Goal: Task Accomplishment & Management: Use online tool/utility

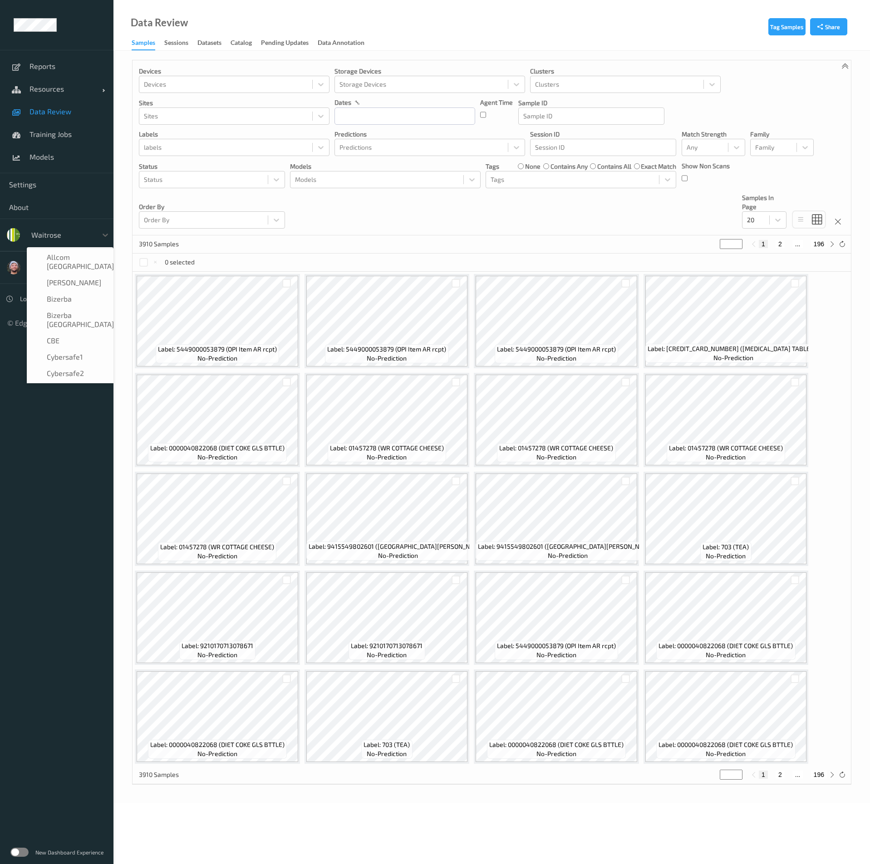
click at [62, 240] on div at bounding box center [61, 235] width 61 height 11
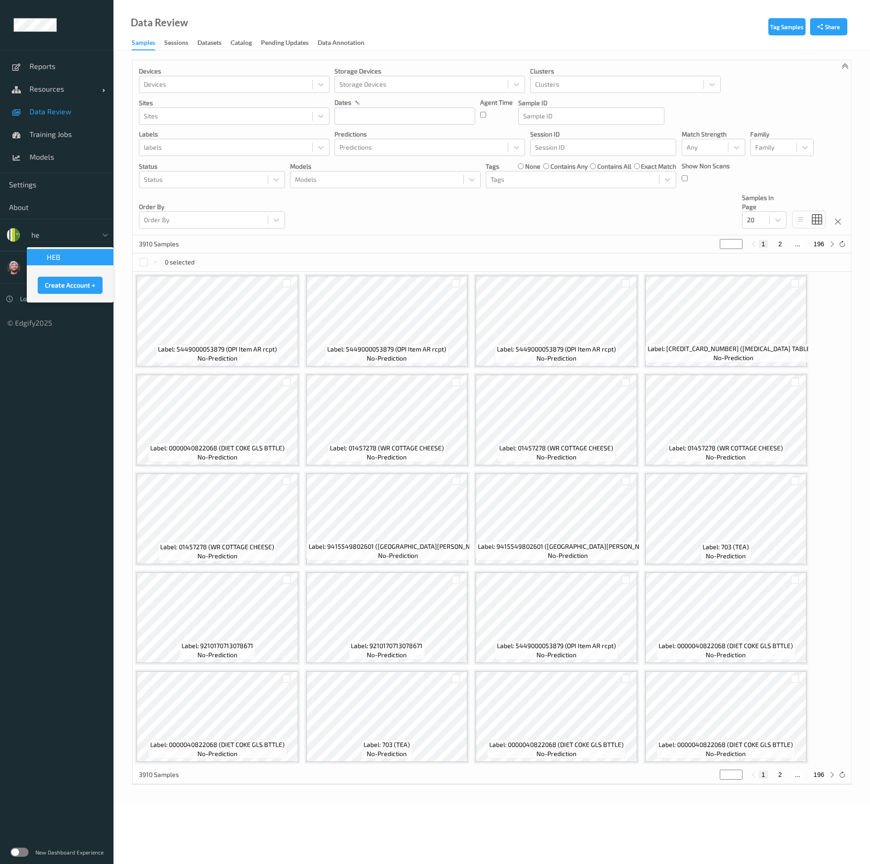
type input "heb"
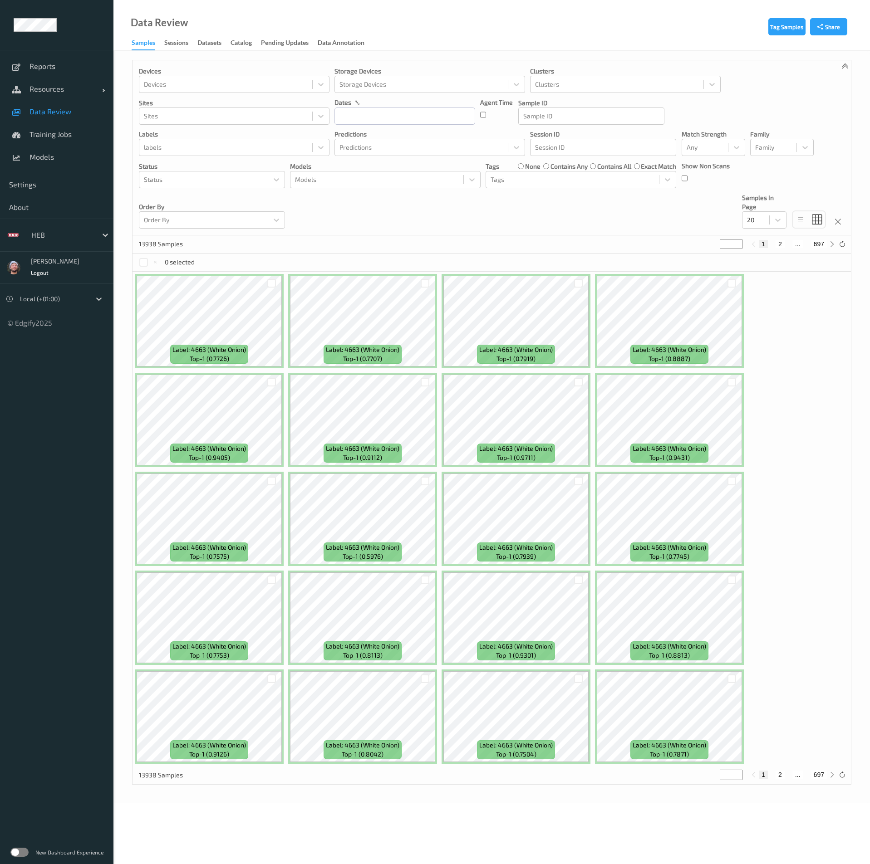
click at [61, 119] on link "Data Review" at bounding box center [56, 111] width 113 height 23
click at [78, 138] on span "Training Jobs" at bounding box center [66, 134] width 75 height 9
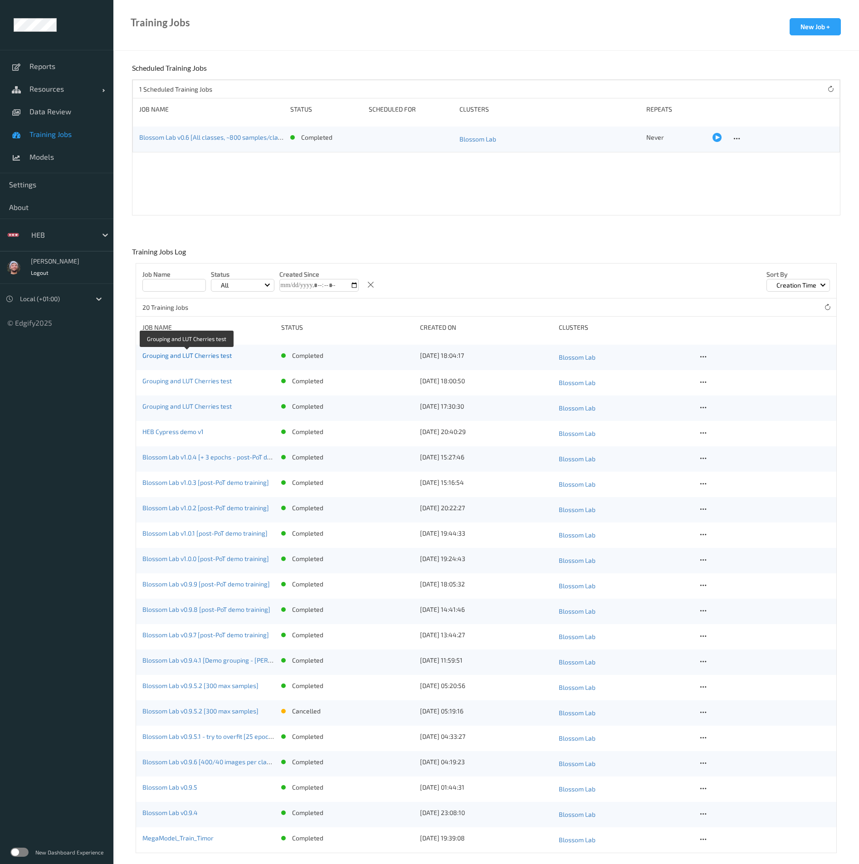
click at [206, 356] on link "Grouping and LUT Cherries test" at bounding box center [186, 356] width 89 height 8
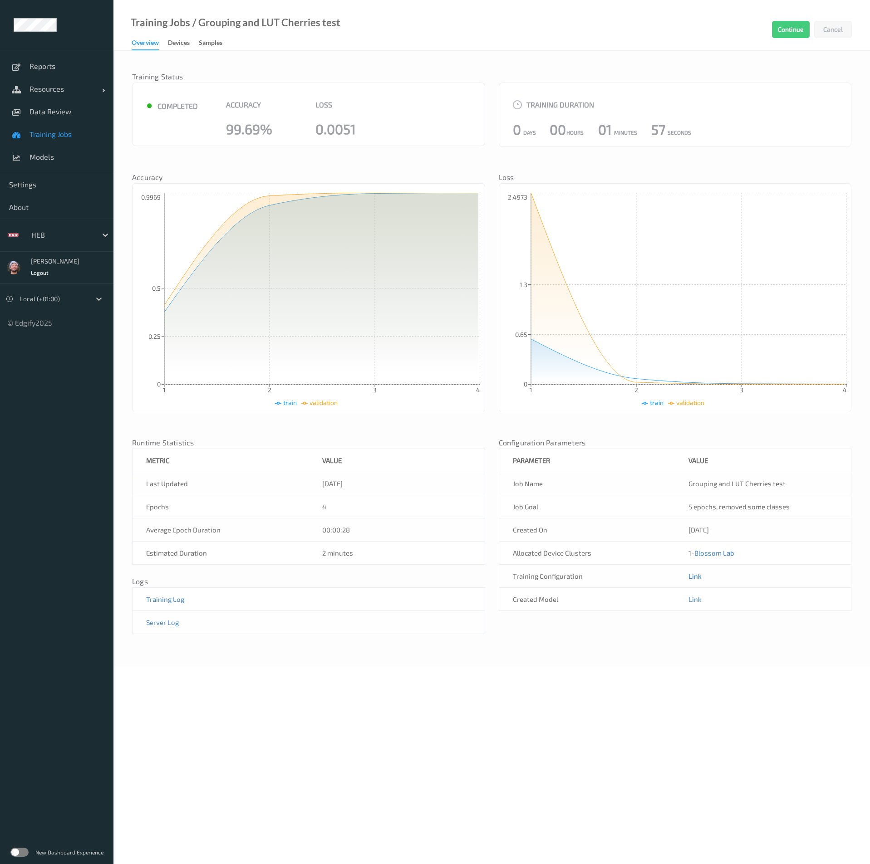
click at [698, 579] on link "Link" at bounding box center [694, 576] width 13 height 8
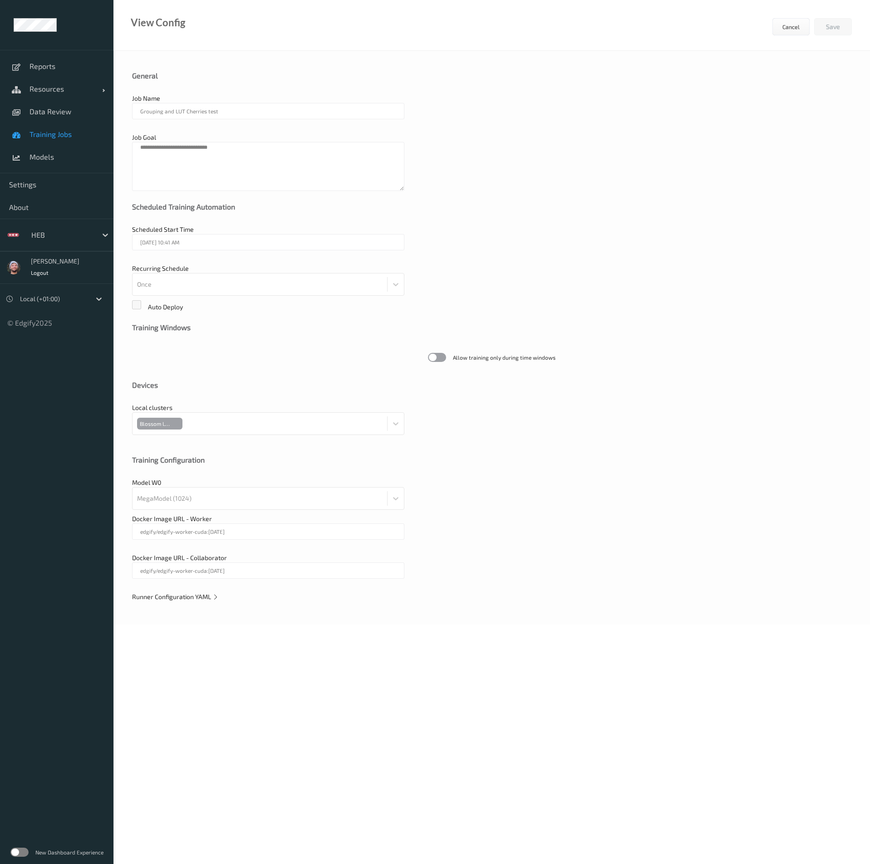
click at [191, 601] on div "Runner Configuration YAML" at bounding box center [491, 597] width 719 height 9
click at [199, 597] on span "Runner Configuration YAML" at bounding box center [175, 597] width 87 height 8
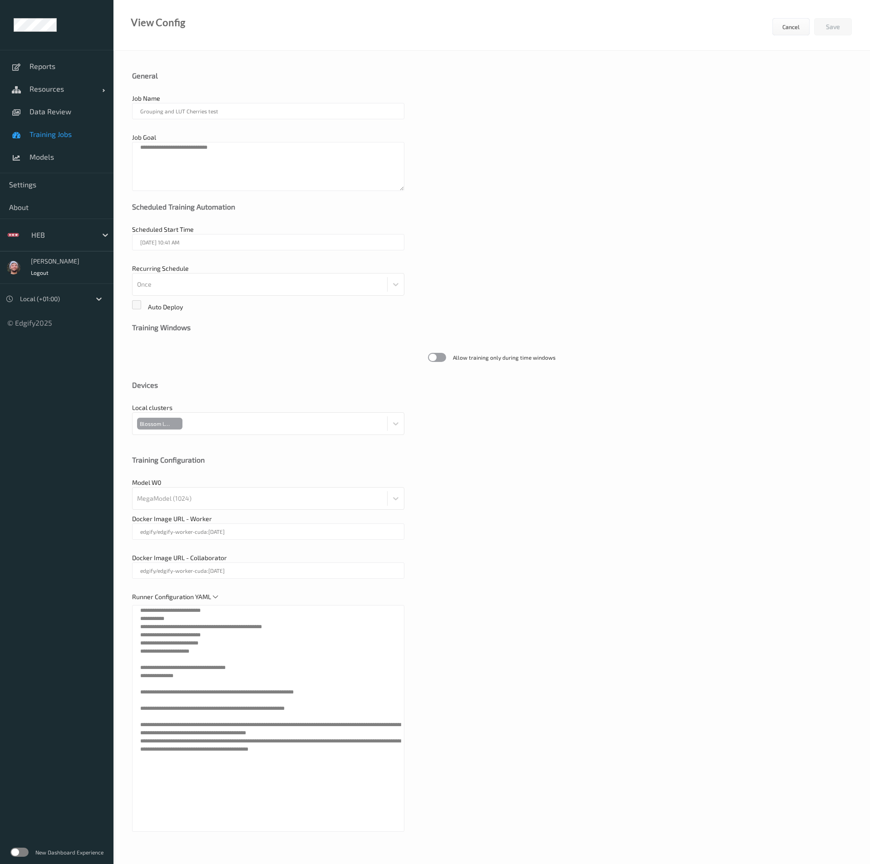
click at [106, 608] on div "**********" at bounding box center [435, 407] width 870 height 814
click at [554, 250] on div "Scheduled Start Time [DATE] 10:41 AM Note! this job will start immediately when…" at bounding box center [491, 242] width 719 height 34
click at [83, 157] on span "Models" at bounding box center [66, 156] width 75 height 9
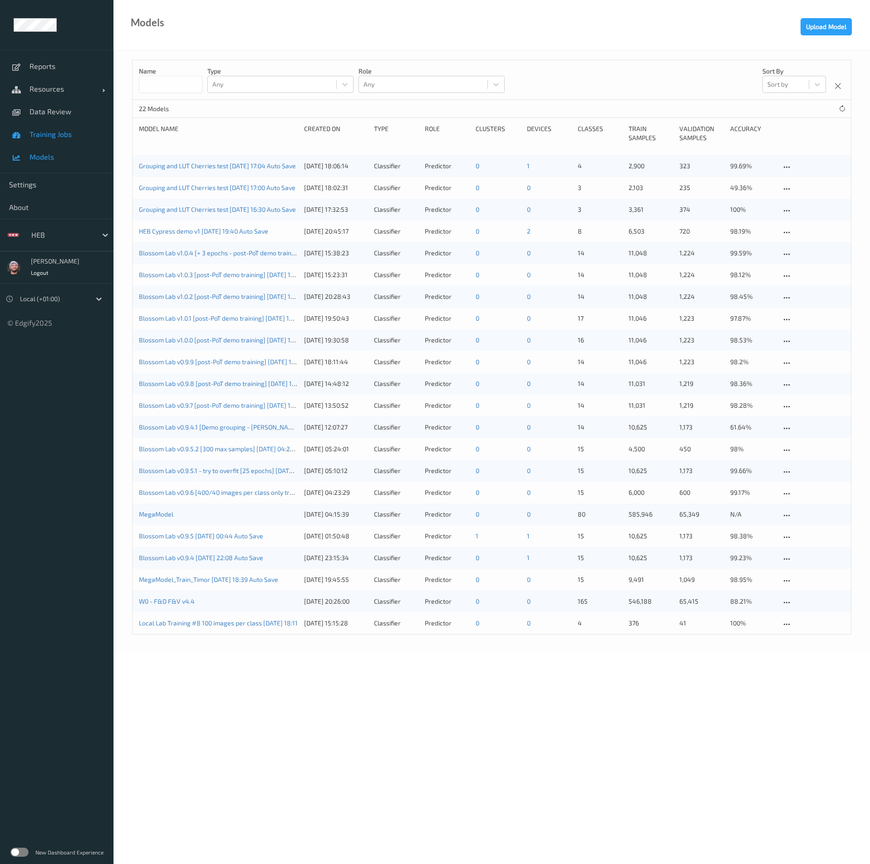
click at [71, 132] on span "Training Jobs" at bounding box center [66, 134] width 75 height 9
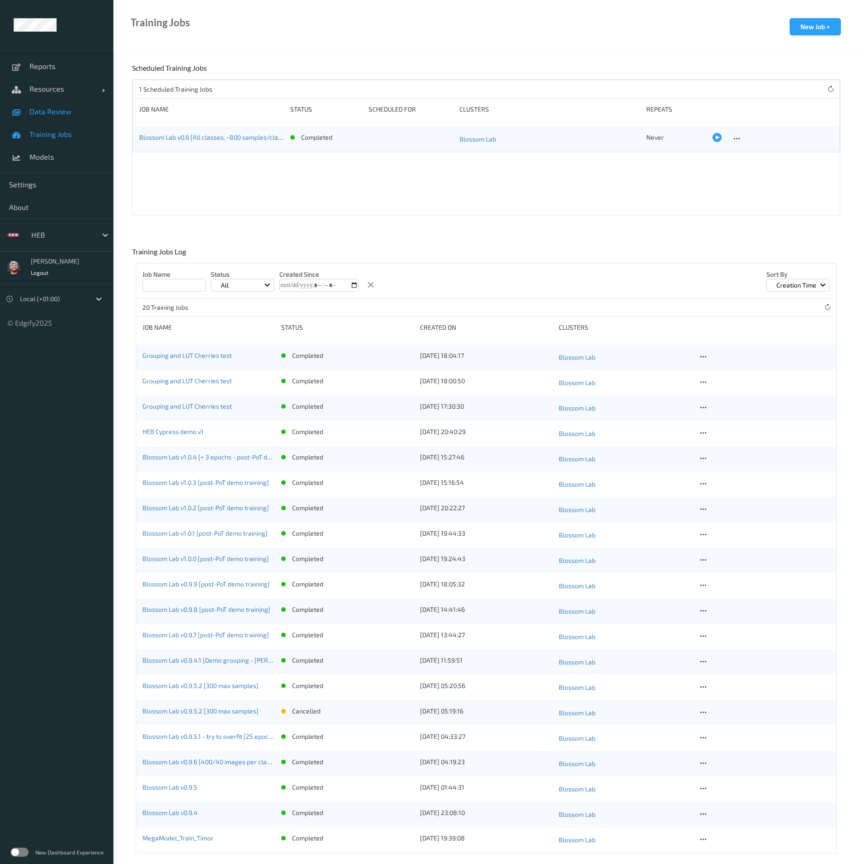
click at [59, 119] on link "Data Review" at bounding box center [56, 111] width 113 height 23
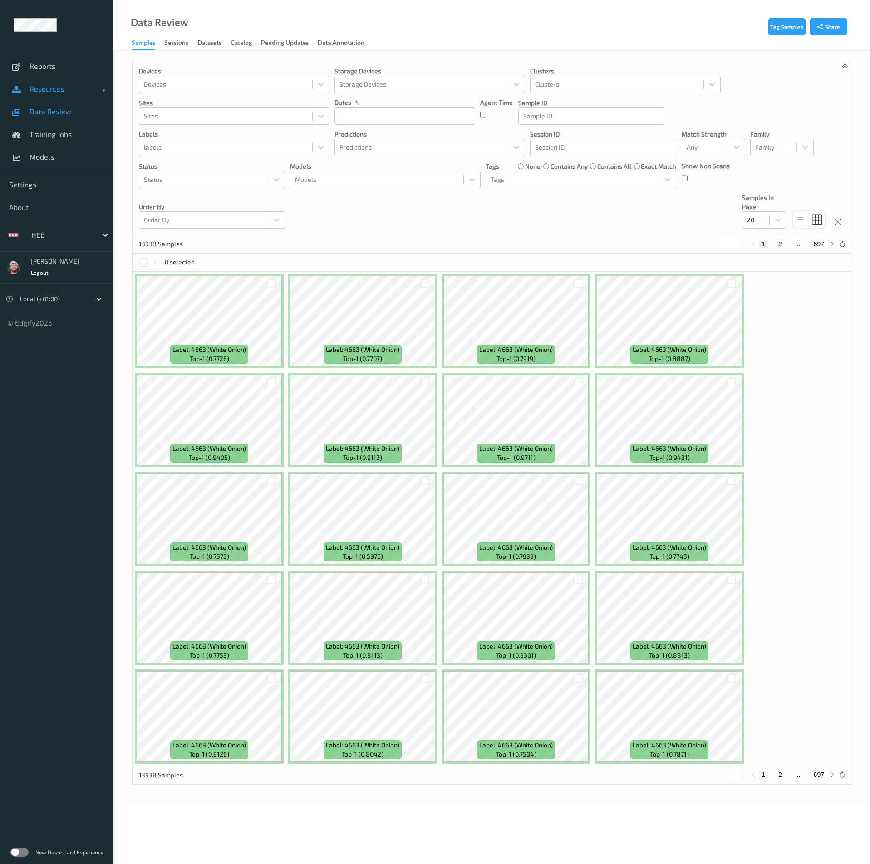
click at [70, 95] on link "Resources" at bounding box center [56, 89] width 113 height 23
click at [67, 123] on link "Clusters" at bounding box center [56, 134] width 113 height 23
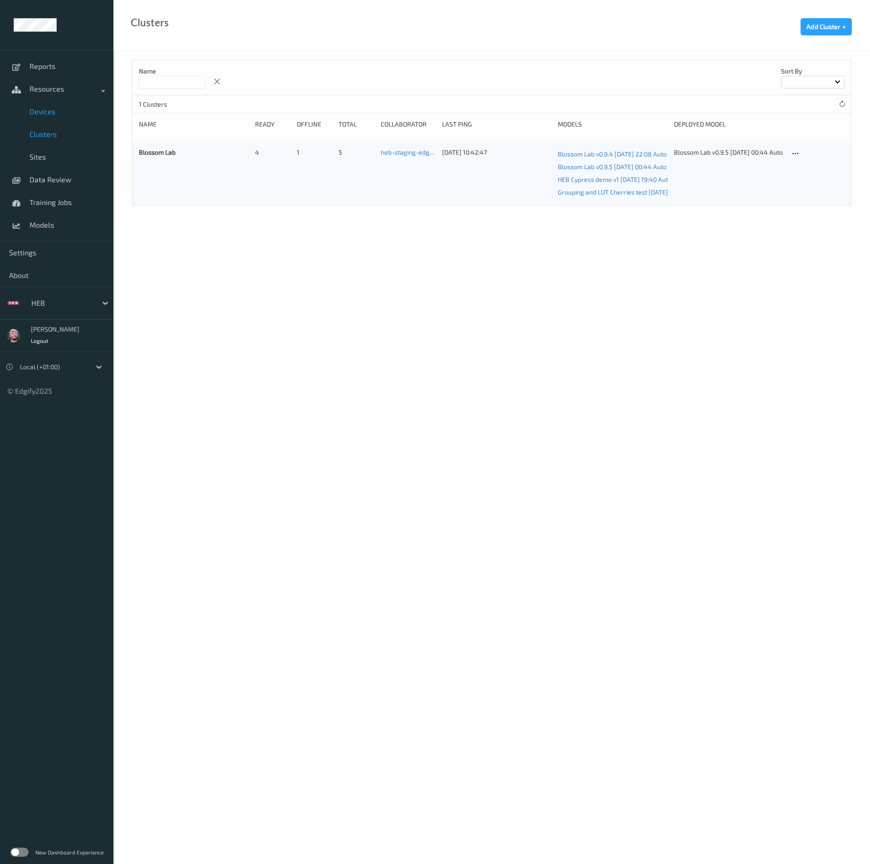
click at [65, 118] on link "Devices" at bounding box center [56, 111] width 113 height 23
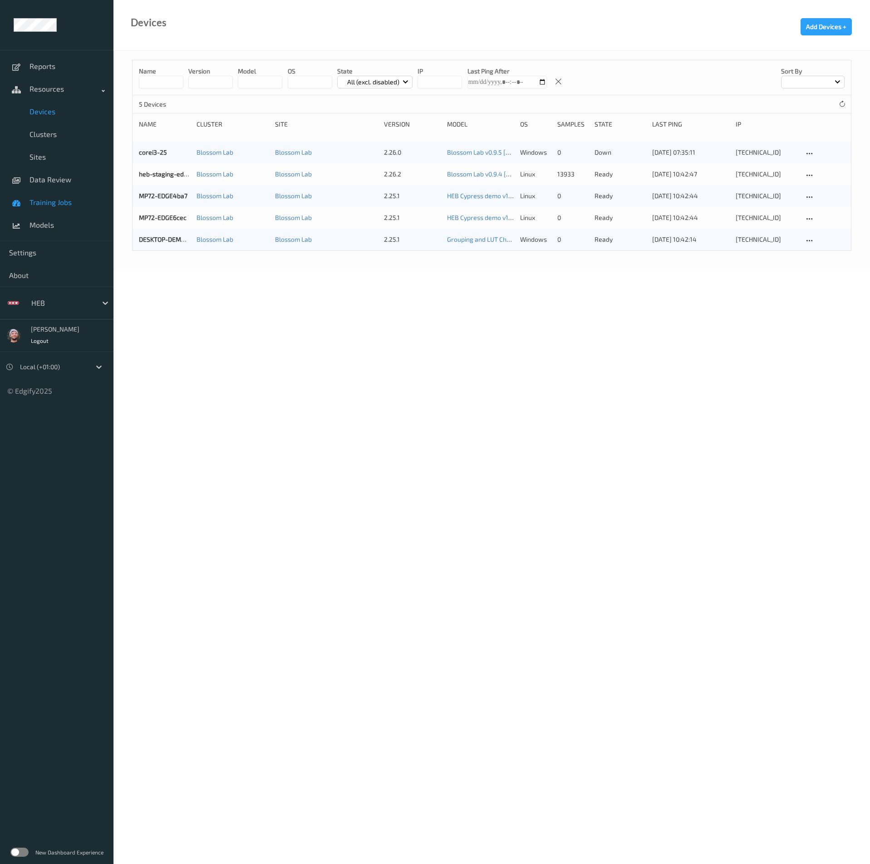
click at [64, 191] on link "Training Jobs" at bounding box center [56, 202] width 113 height 23
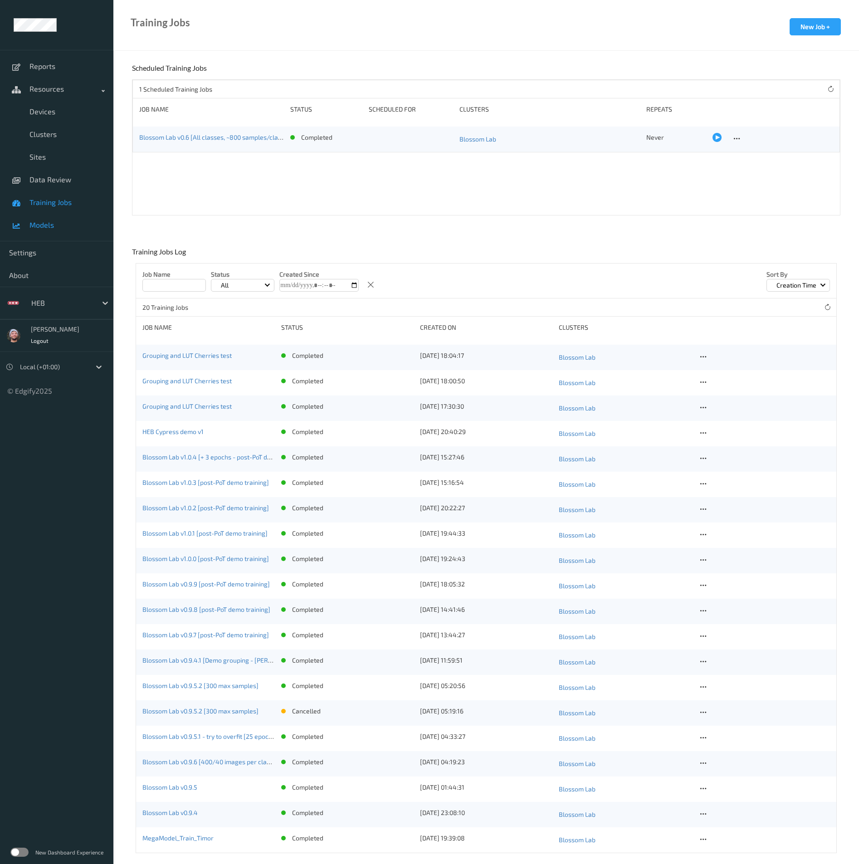
click at [54, 222] on span "Models" at bounding box center [66, 225] width 75 height 9
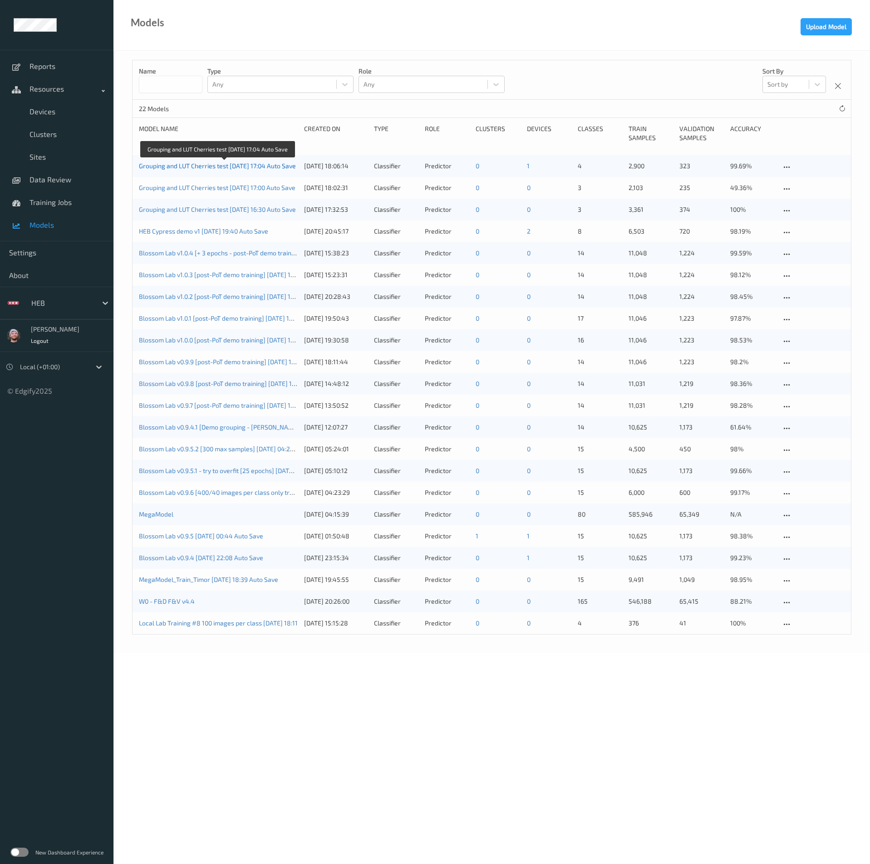
click at [236, 167] on link "Grouping and LUT Cherries test [DATE] 17:04 Auto Save" at bounding box center [217, 166] width 157 height 8
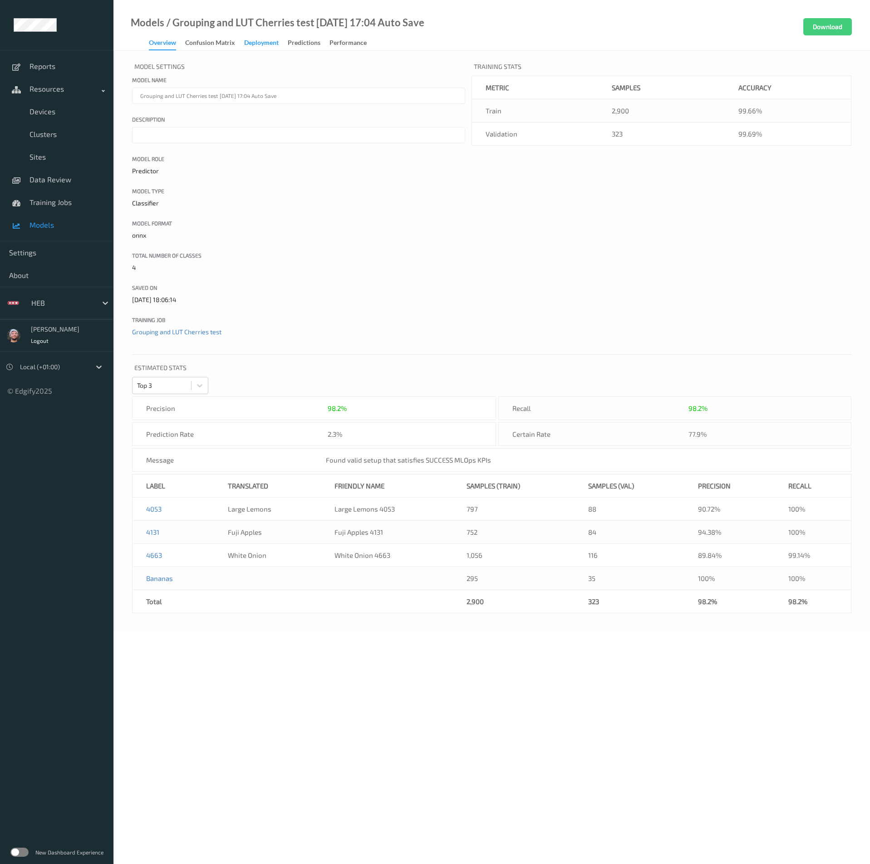
click at [259, 44] on div "Deployment" at bounding box center [261, 43] width 34 height 11
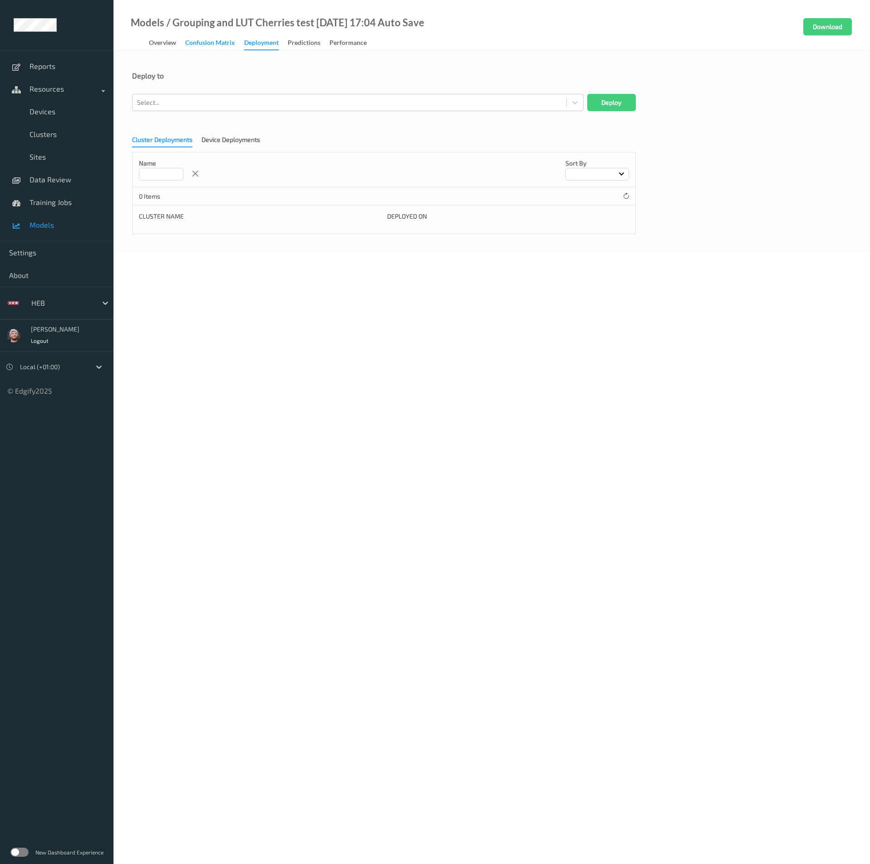
click at [230, 47] on div "Confusion matrix" at bounding box center [210, 43] width 50 height 11
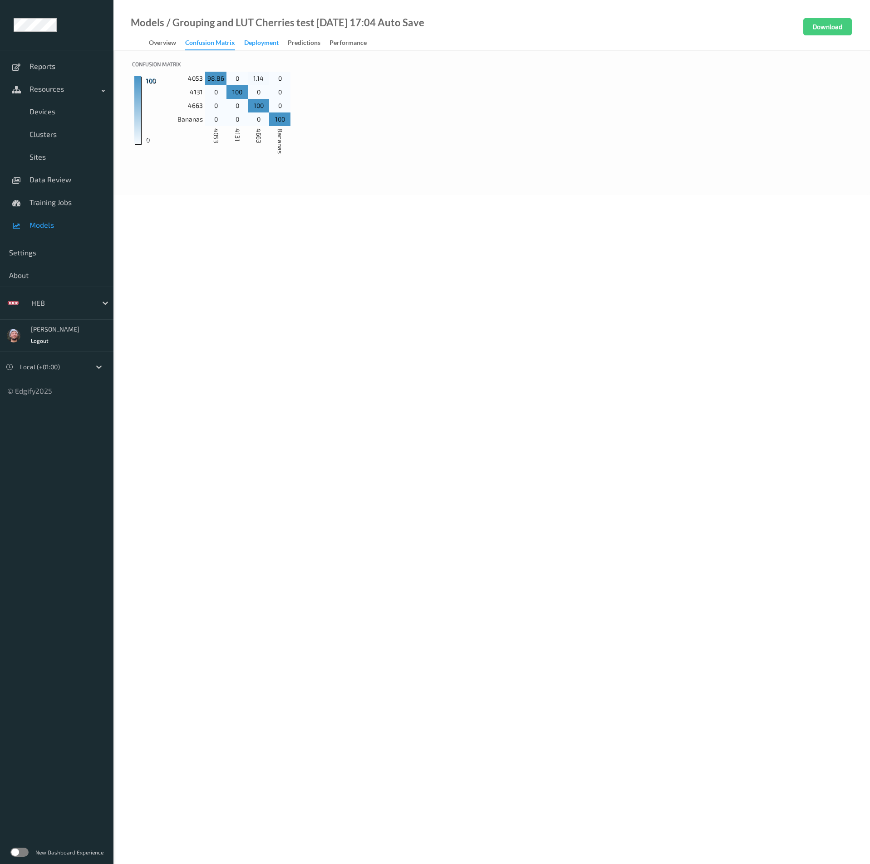
click at [258, 40] on div "Deployment" at bounding box center [261, 43] width 34 height 11
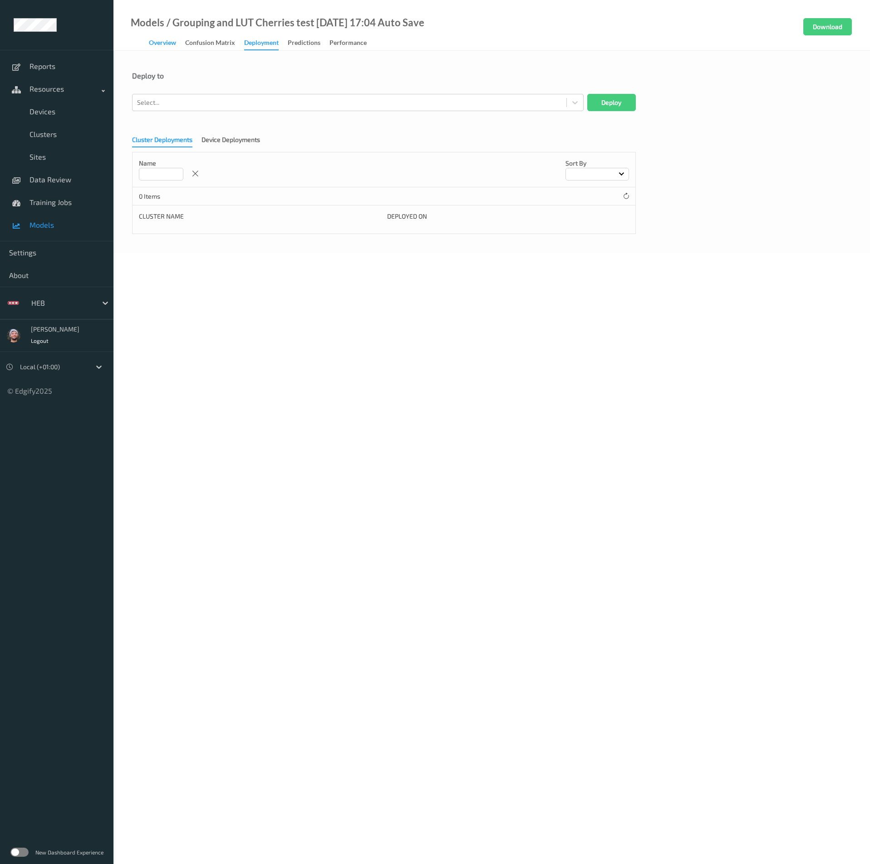
click at [174, 39] on div "Overview" at bounding box center [162, 43] width 27 height 11
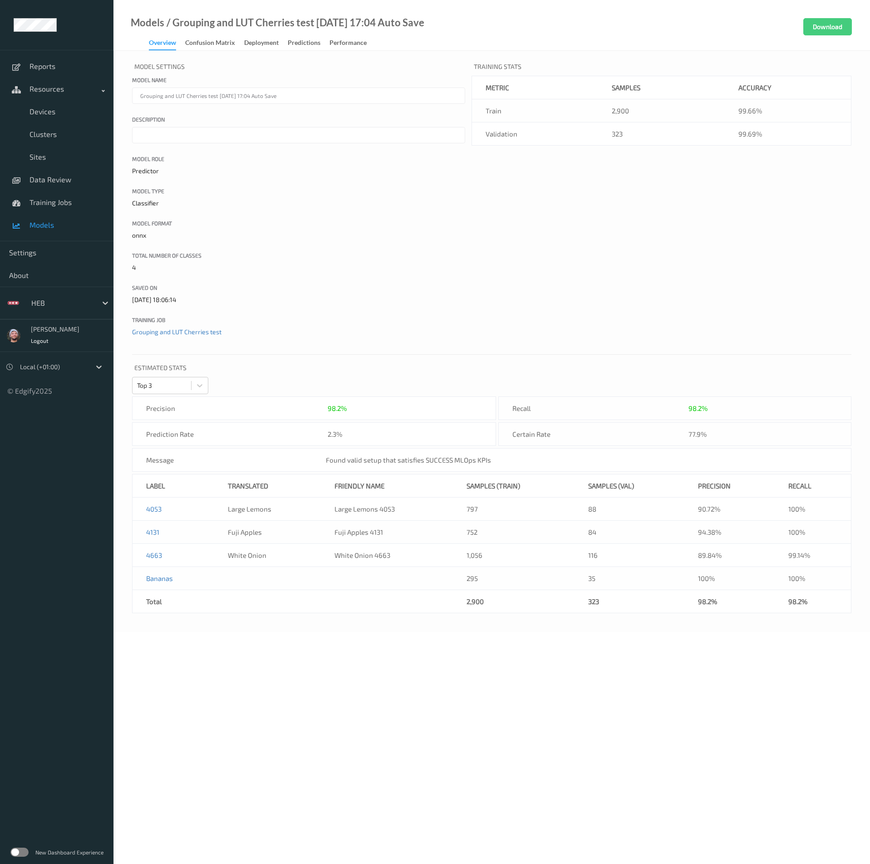
click at [59, 218] on link "Models" at bounding box center [56, 225] width 113 height 23
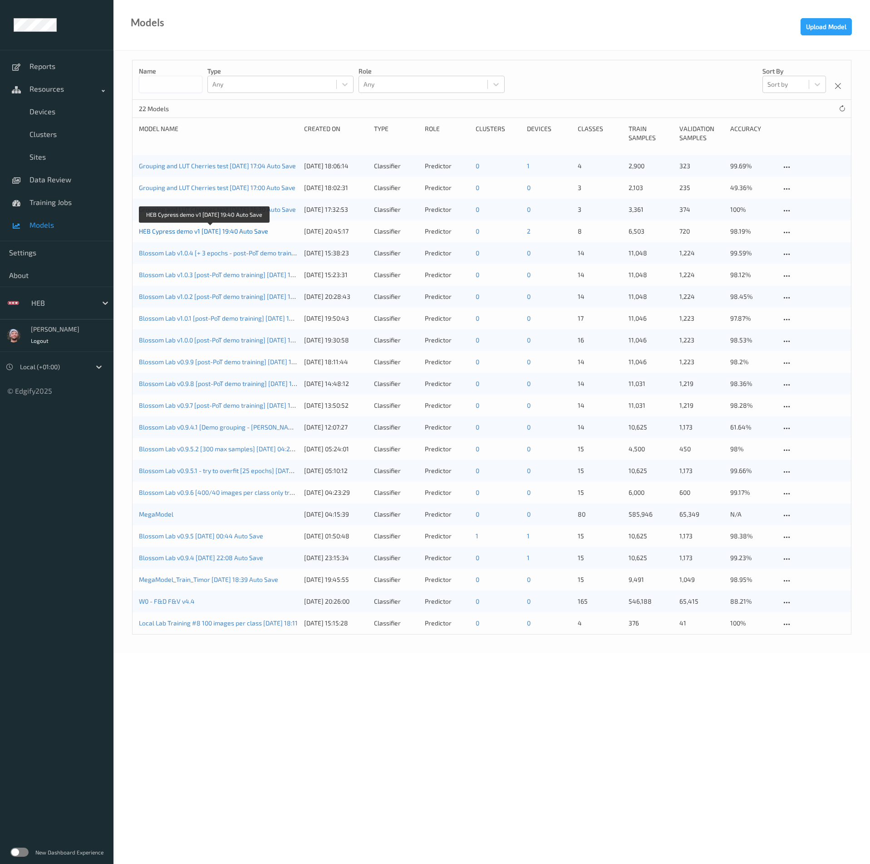
click at [198, 232] on link "HEB Cypress demo v1 [DATE] 19:40 Auto Save" at bounding box center [203, 231] width 129 height 8
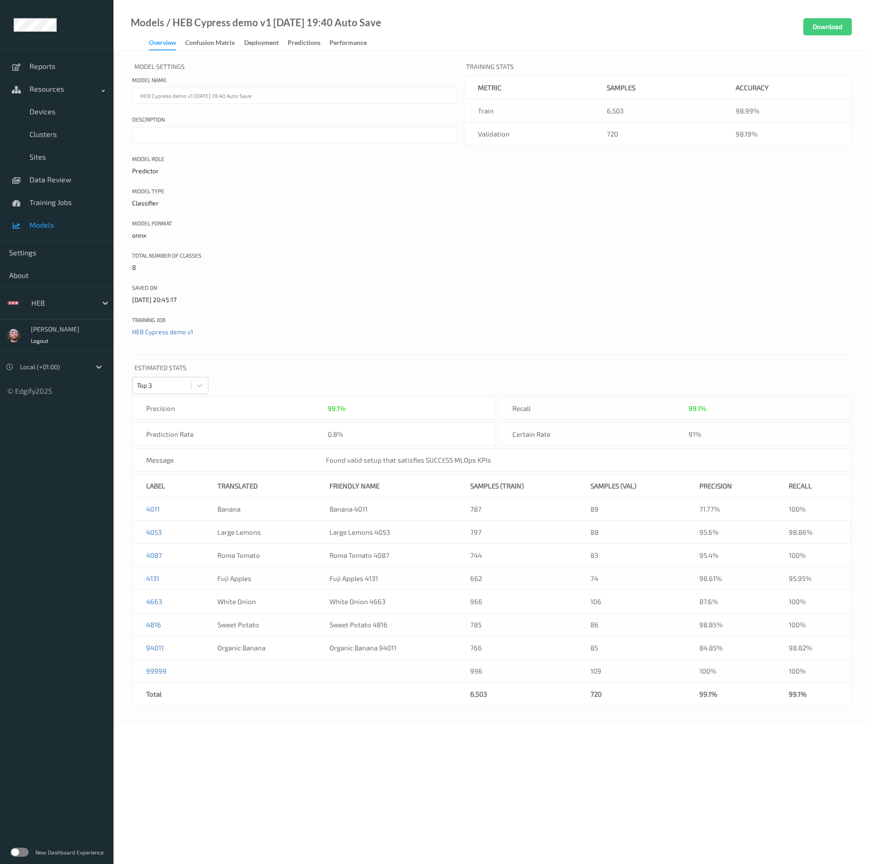
click at [553, 570] on td "662" at bounding box center [516, 578] width 120 height 23
click at [490, 246] on div "Model Settings Model name HEB Cypress demo v1 [DATE] 19:40 Auto Save Descriptio…" at bounding box center [491, 204] width 719 height 288
click at [74, 198] on span "Training Jobs" at bounding box center [66, 202] width 75 height 9
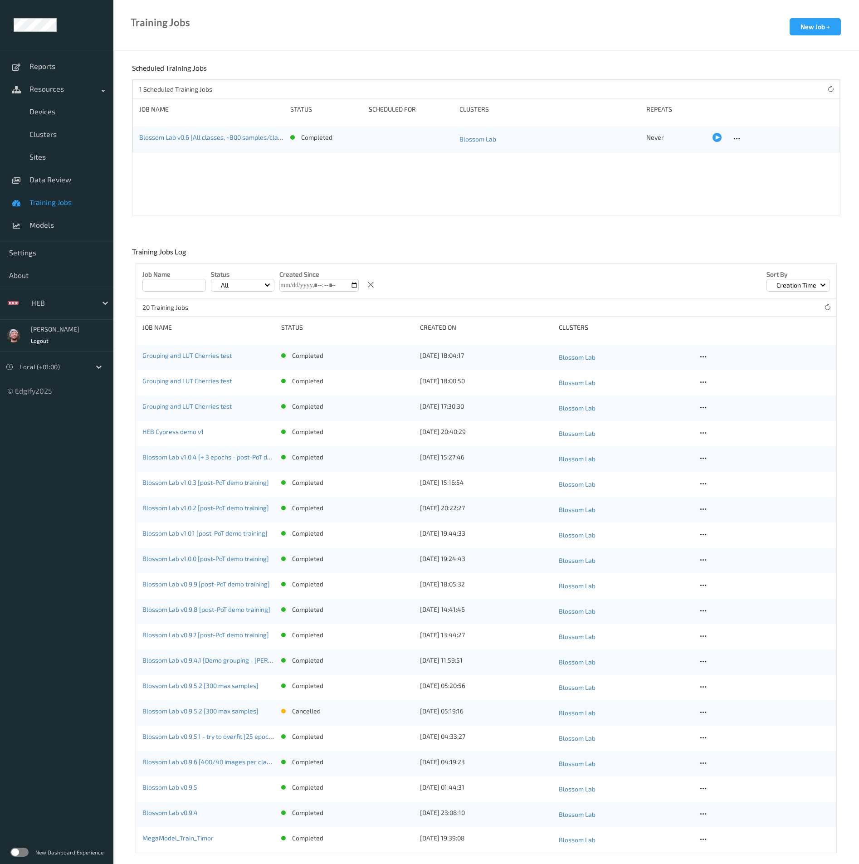
click at [702, 350] on div "Grouping and LUT Cherries test completed [DATE] 18:04:17 Blossom Lab" at bounding box center [486, 357] width 701 height 25
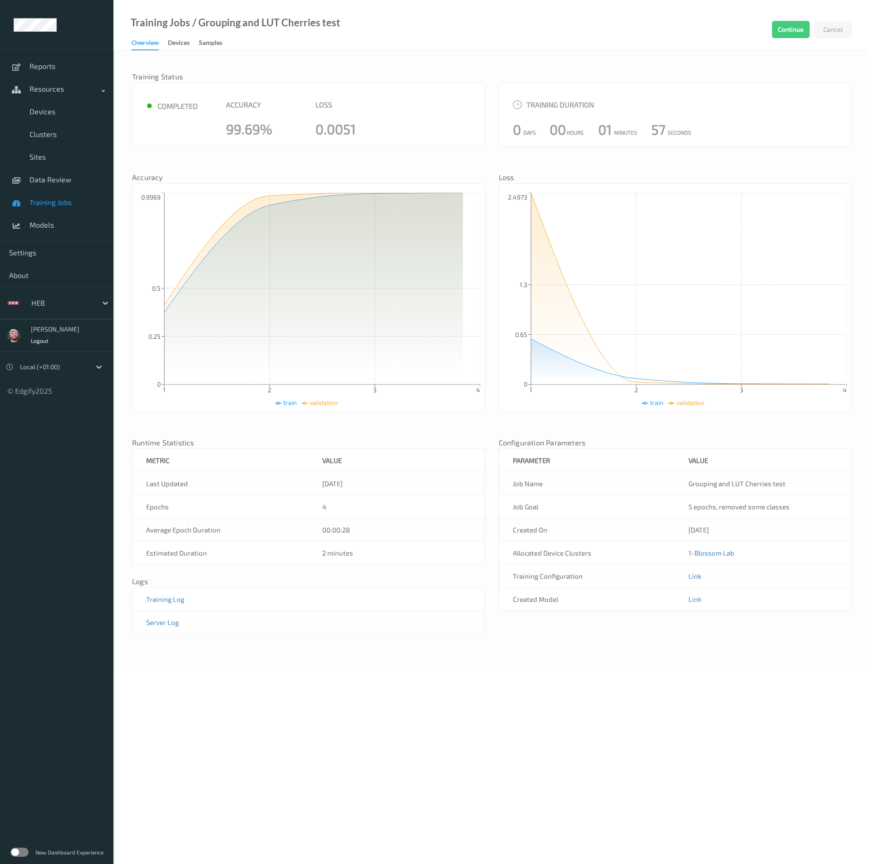
click at [57, 204] on span "Training Jobs" at bounding box center [66, 202] width 75 height 9
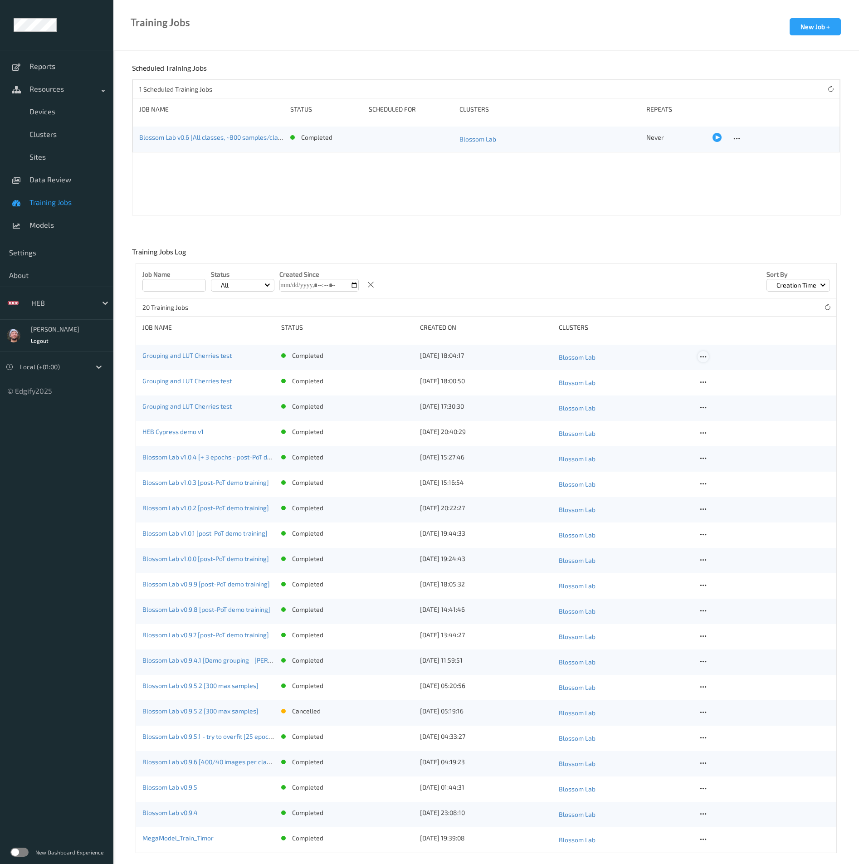
click at [704, 358] on icon at bounding box center [704, 357] width 8 height 8
click at [721, 386] on div "Copy Job" at bounding box center [725, 388] width 22 height 9
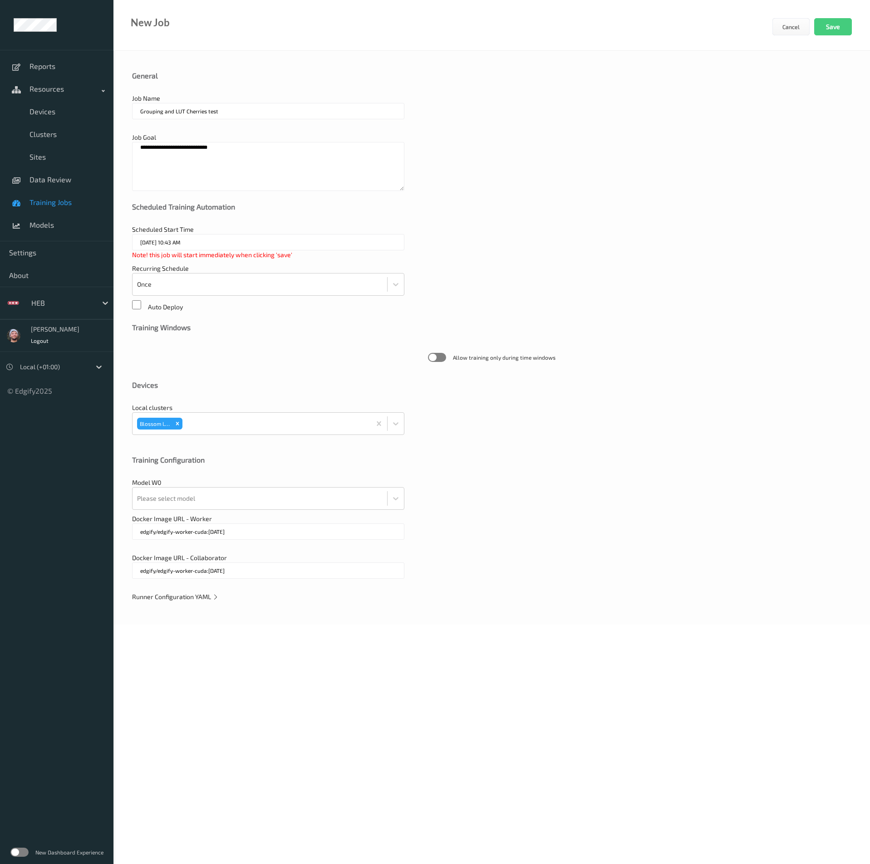
click at [155, 597] on span "Runner Configuration YAML" at bounding box center [175, 597] width 87 height 8
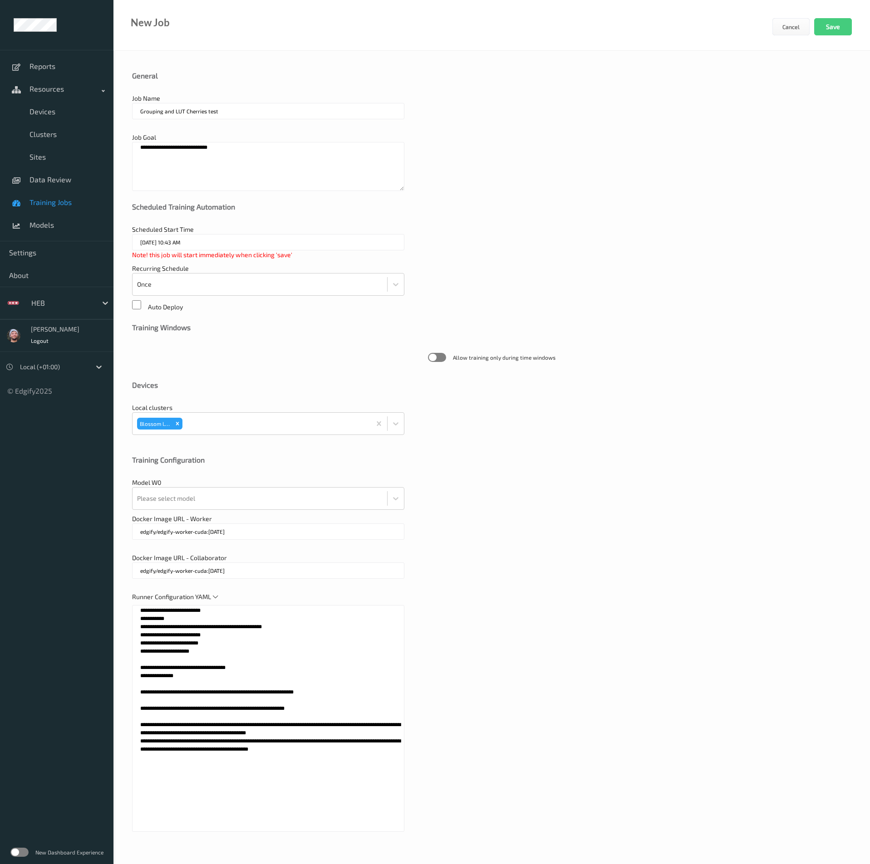
click at [209, 653] on textarea "**********" at bounding box center [268, 718] width 272 height 227
paste textarea "**********"
type textarea "**********"
click at [231, 111] on input "Grouping and LUT Cherries test" at bounding box center [268, 111] width 272 height 16
type input "Grouping and removing data from training"
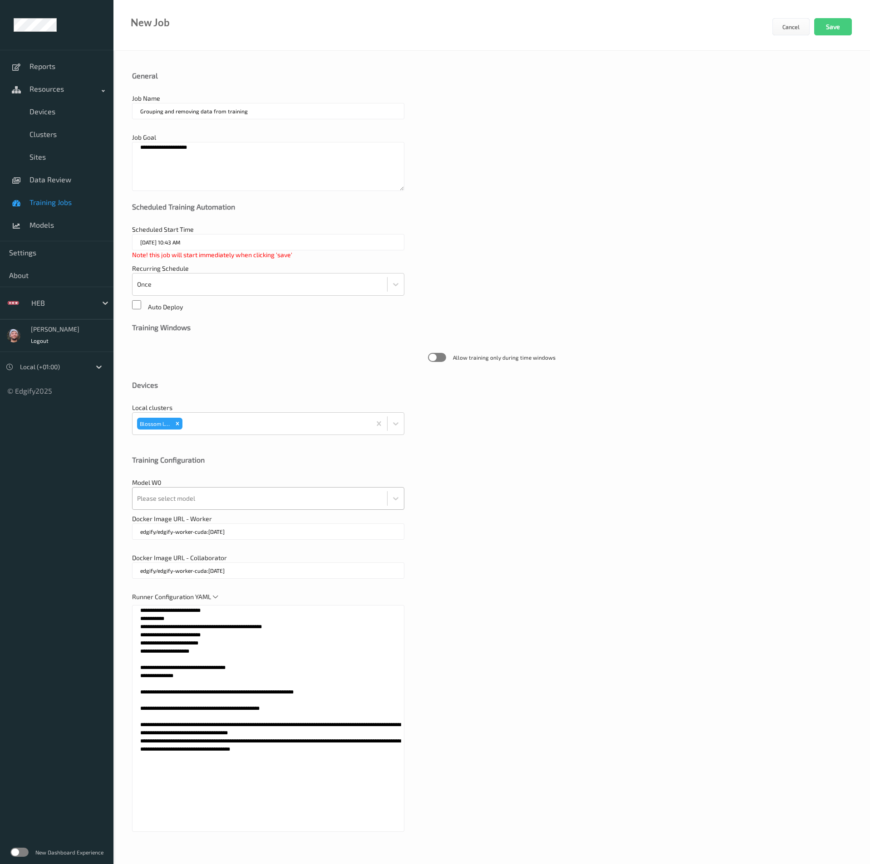
type textarea "**********"
click at [196, 498] on div at bounding box center [259, 499] width 245 height 18
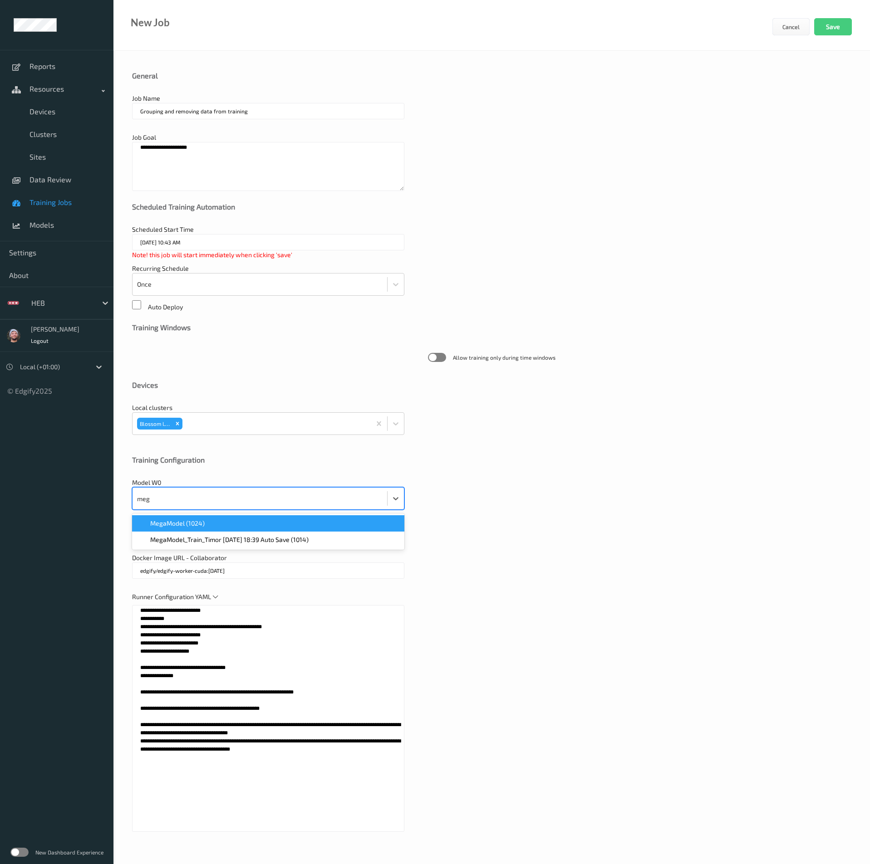
type input "mega"
click at [823, 20] on button "Save" at bounding box center [833, 26] width 38 height 17
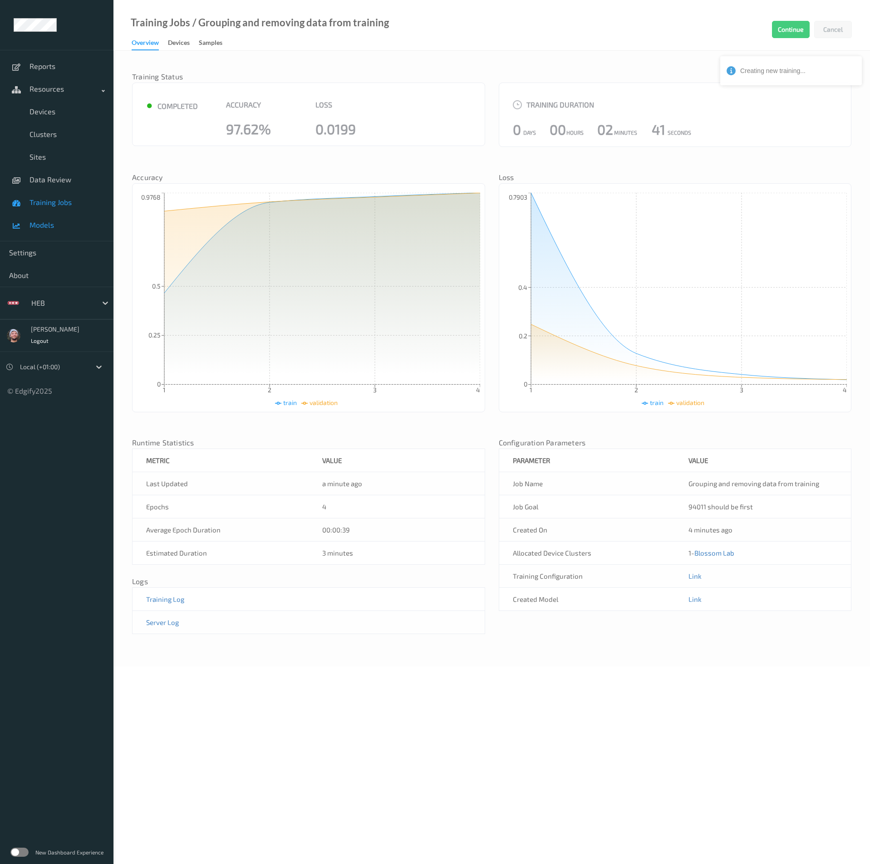
click at [50, 224] on span "Models" at bounding box center [66, 225] width 75 height 9
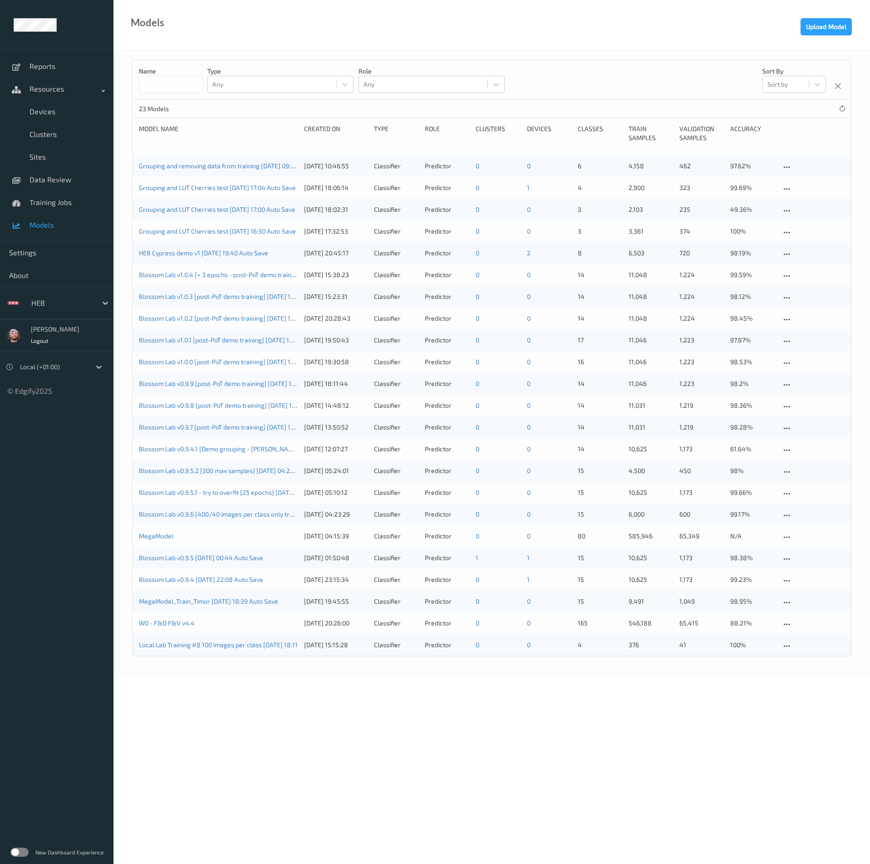
click at [211, 172] on div "Grouping and removing data from training [DATE] 09:44 Auto Save [DATE] 10:46:55…" at bounding box center [491, 166] width 718 height 22
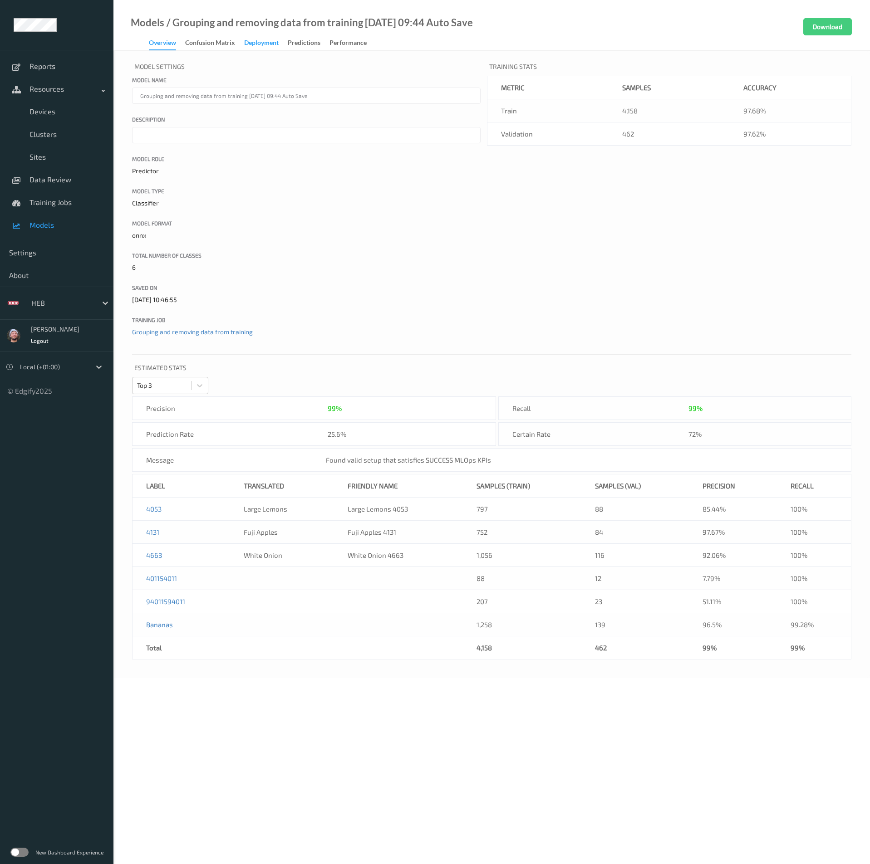
click at [272, 42] on div "Deployment" at bounding box center [261, 43] width 34 height 11
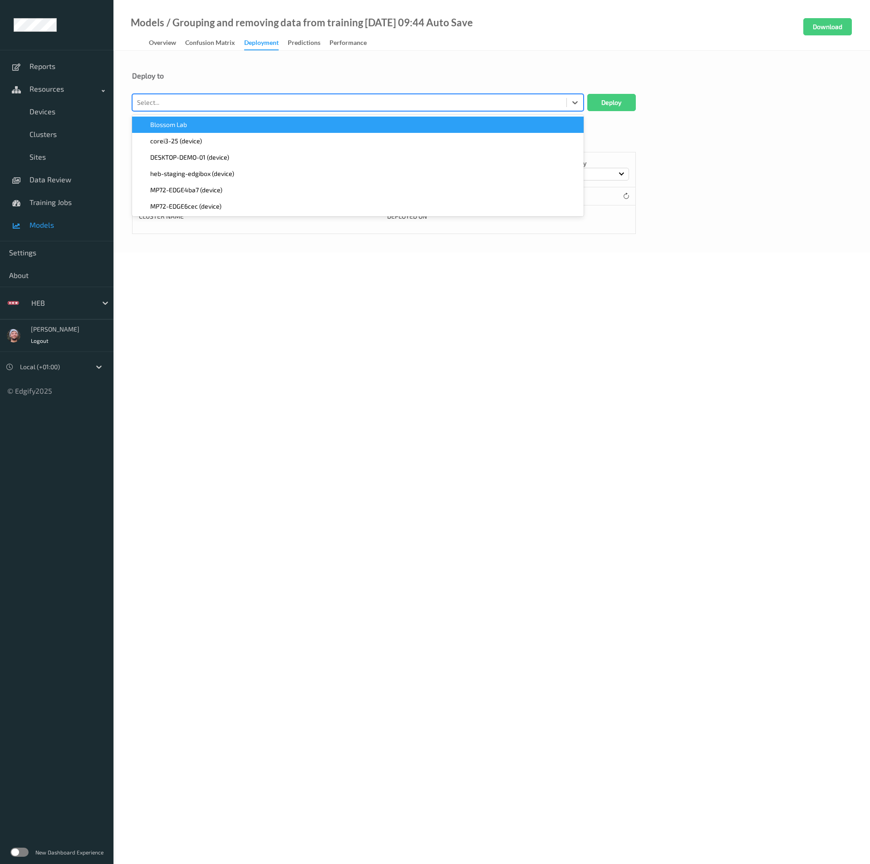
click at [219, 101] on div at bounding box center [349, 102] width 425 height 11
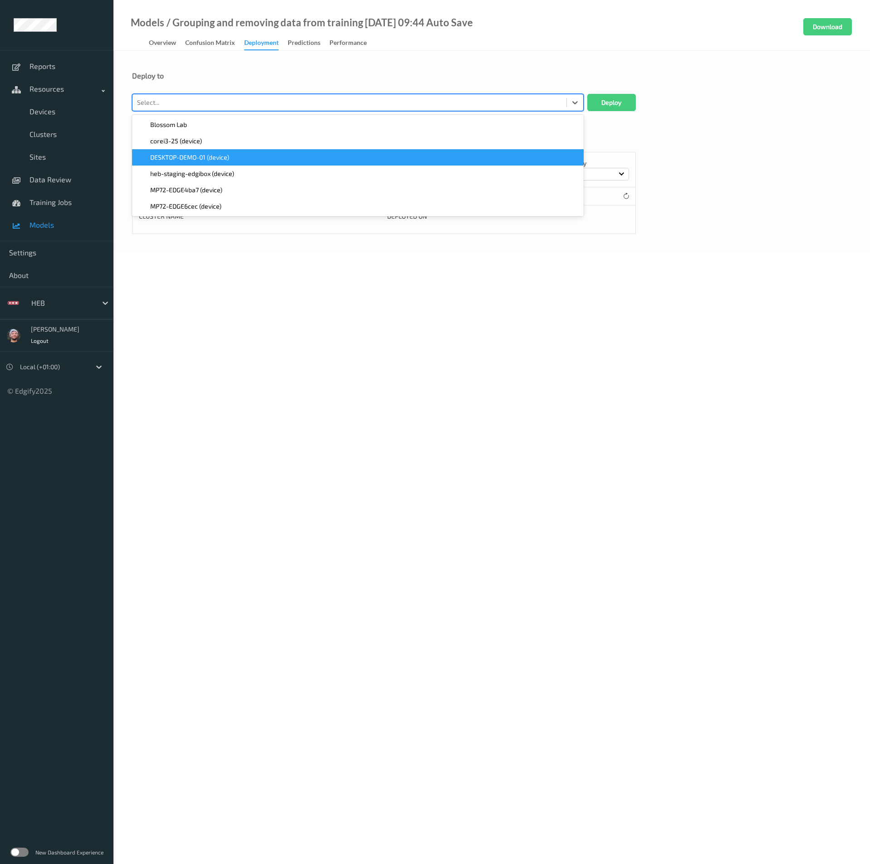
click at [202, 152] on div "DESKTOP-DEMO-01 (device)" at bounding box center [357, 157] width 451 height 16
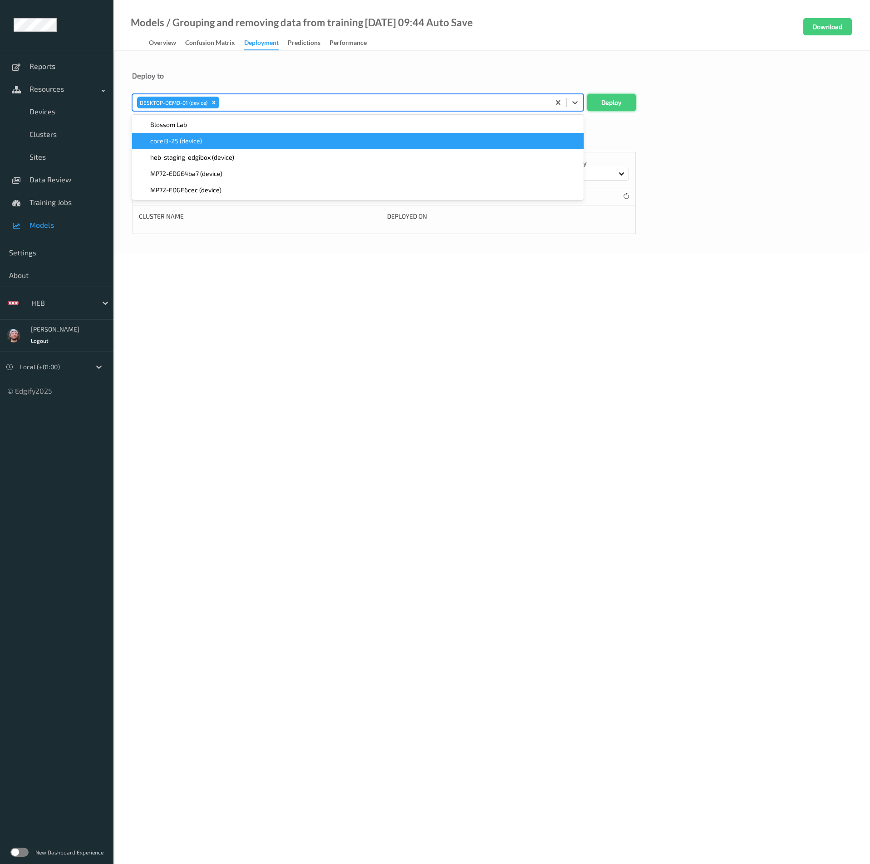
click at [634, 102] on button "Deploy" at bounding box center [611, 102] width 49 height 17
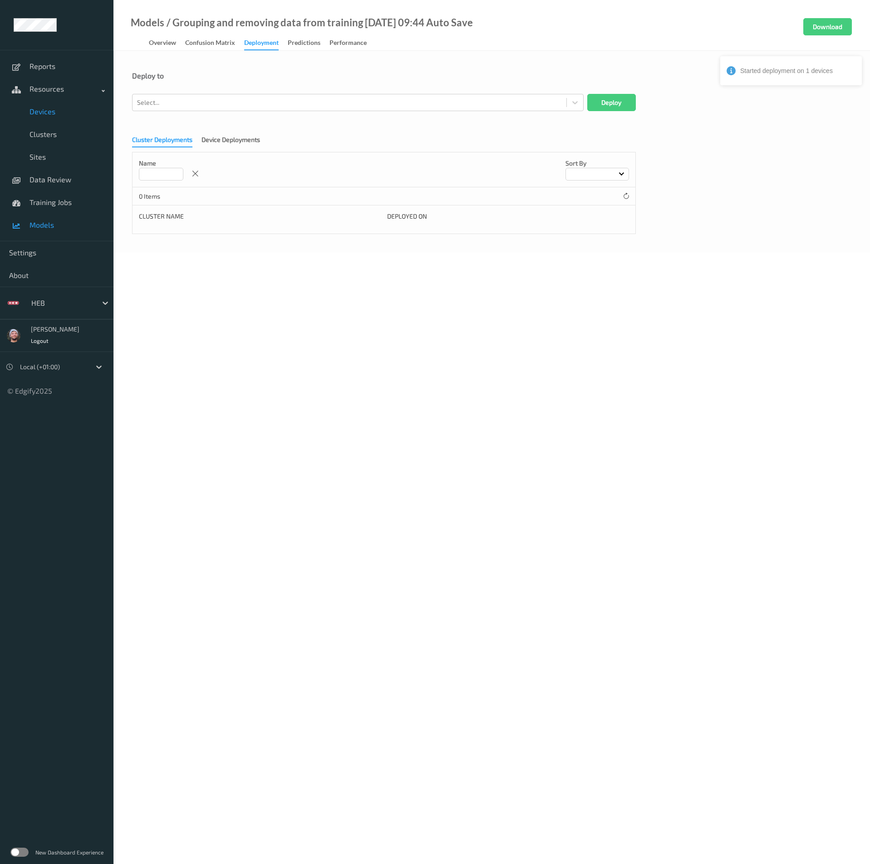
click at [64, 103] on link "Devices" at bounding box center [56, 111] width 113 height 23
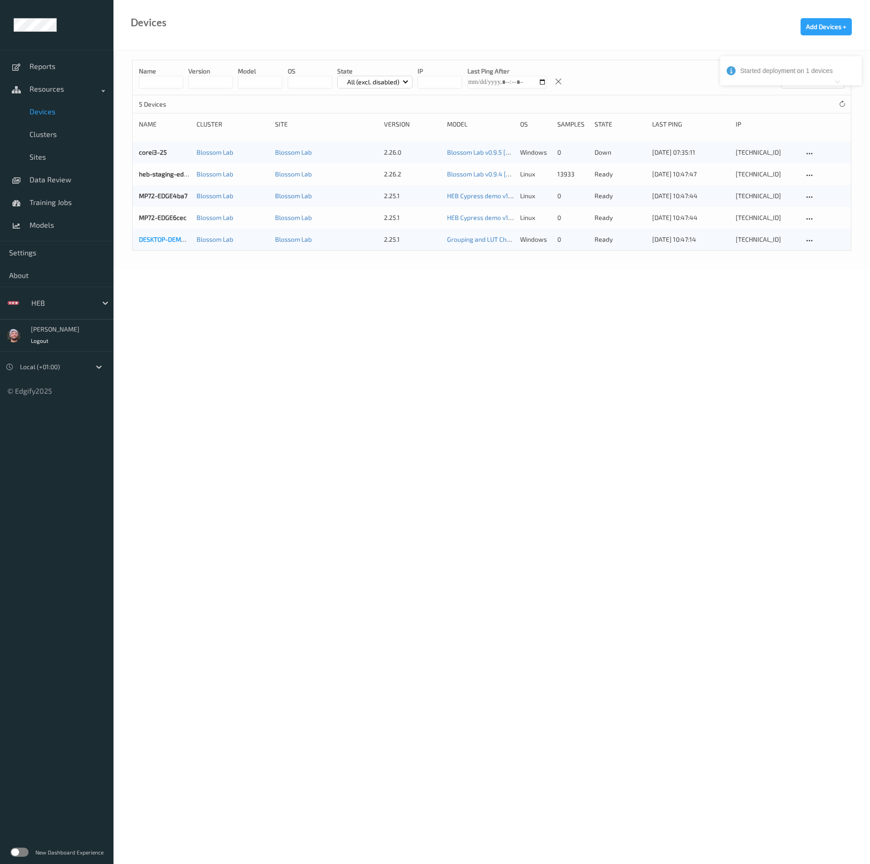
click at [162, 241] on link "DESKTOP-DEMO-01" at bounding box center [166, 239] width 55 height 8
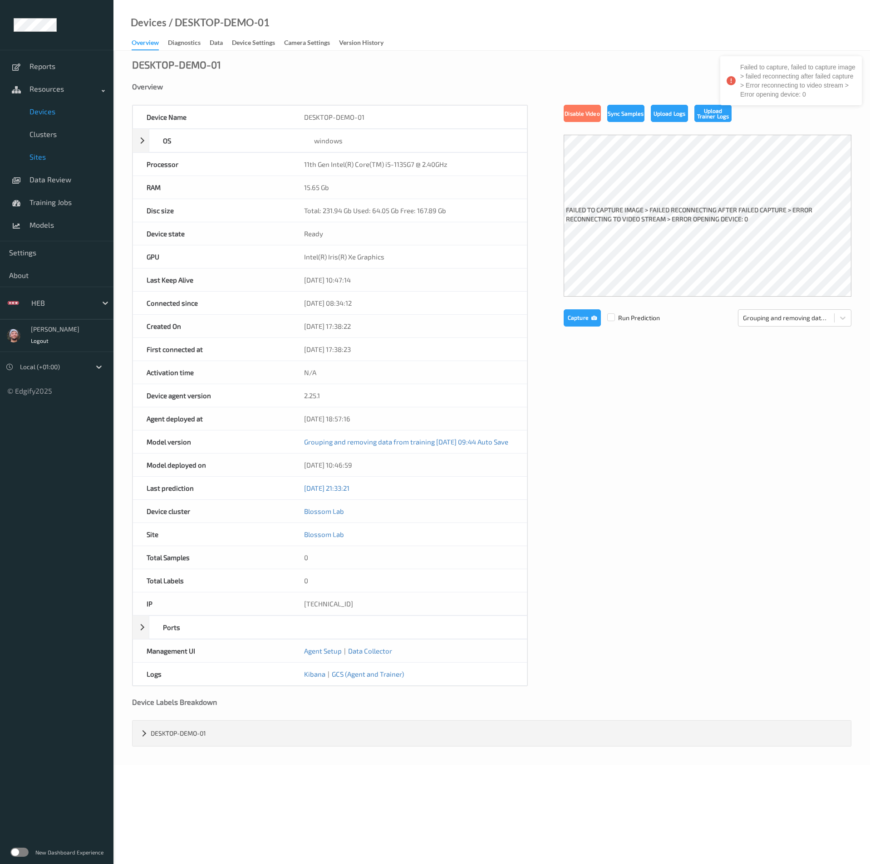
click at [44, 166] on link "Sites" at bounding box center [56, 157] width 113 height 23
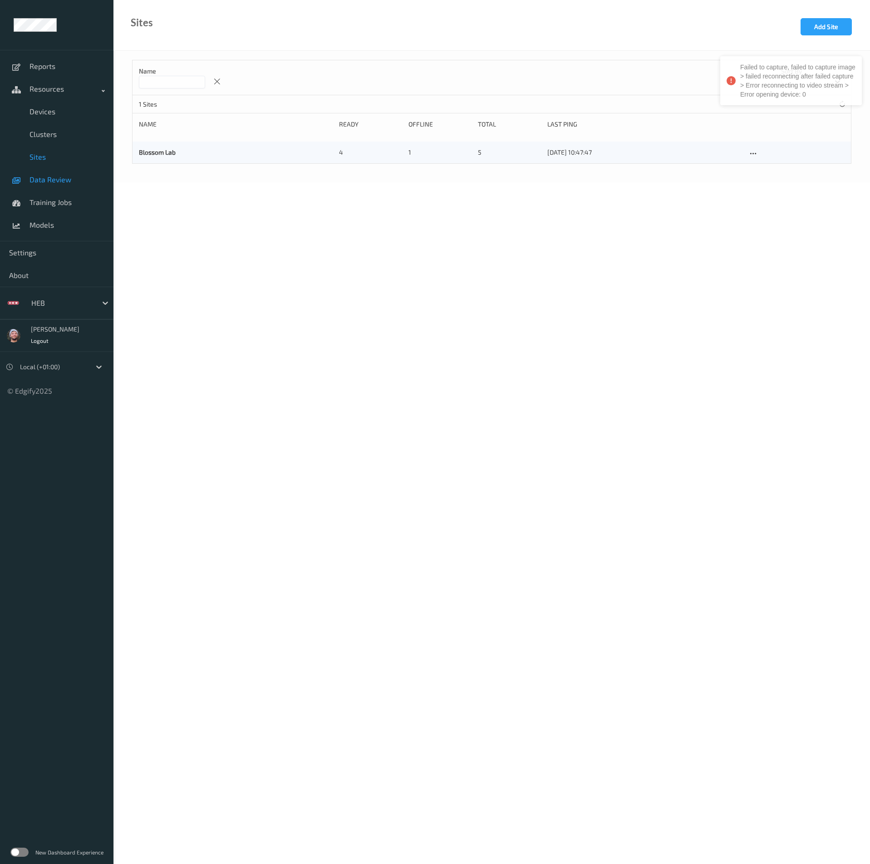
click at [50, 181] on span "Data Review" at bounding box center [66, 179] width 75 height 9
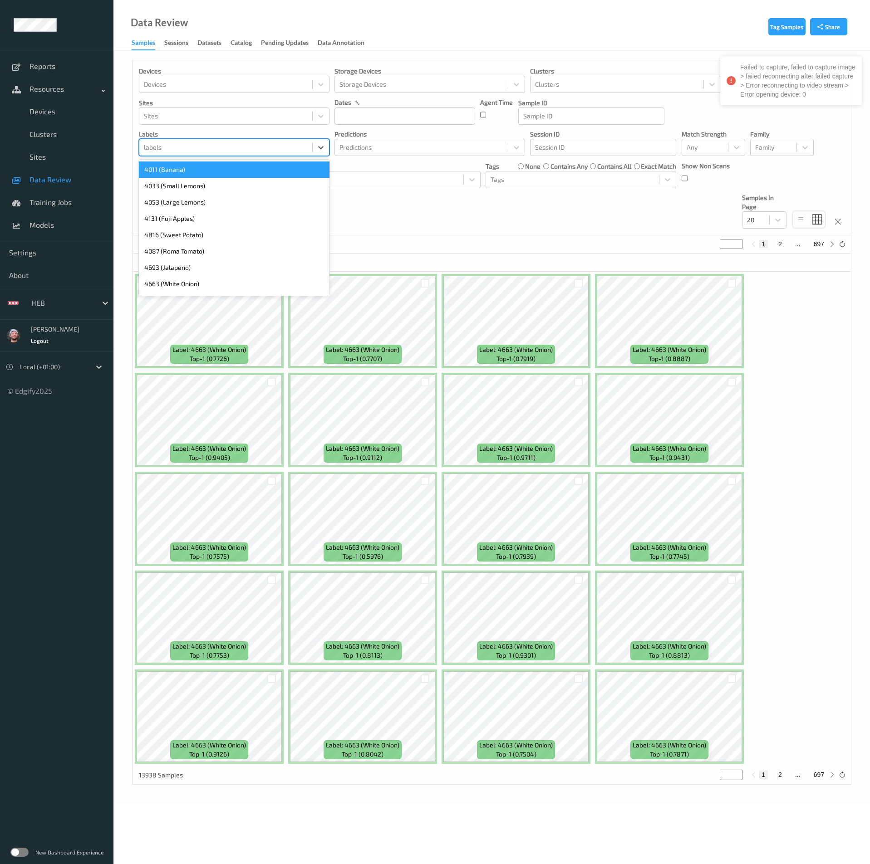
click at [226, 142] on div at bounding box center [226, 147] width 164 height 11
type input "4011"
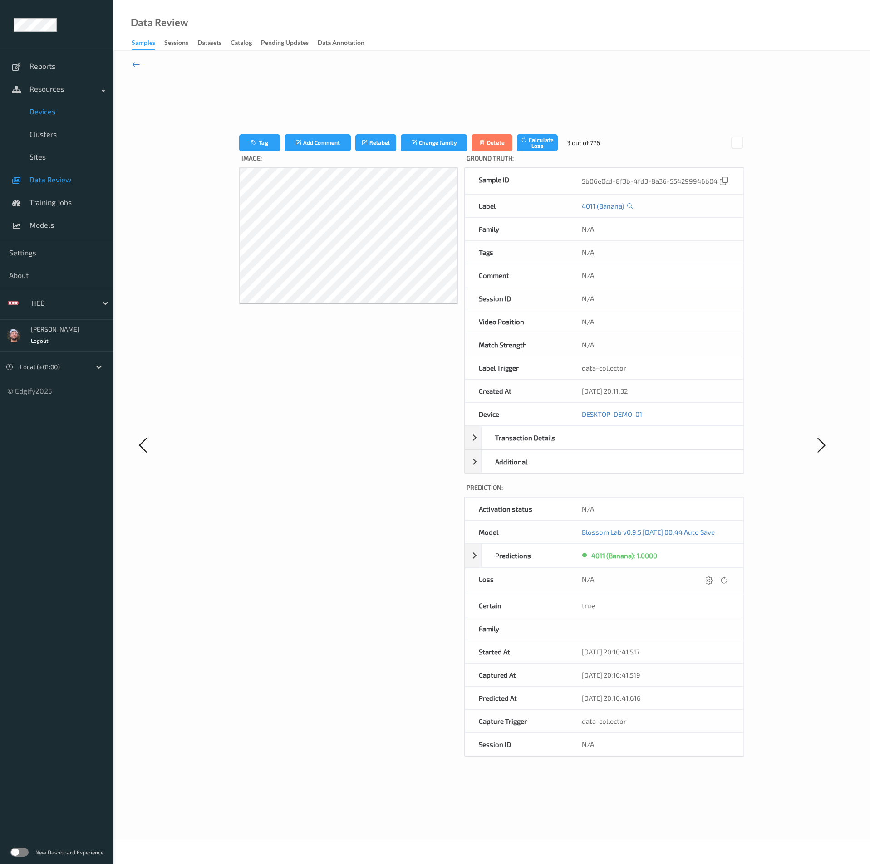
click at [46, 118] on link "Devices" at bounding box center [56, 111] width 113 height 23
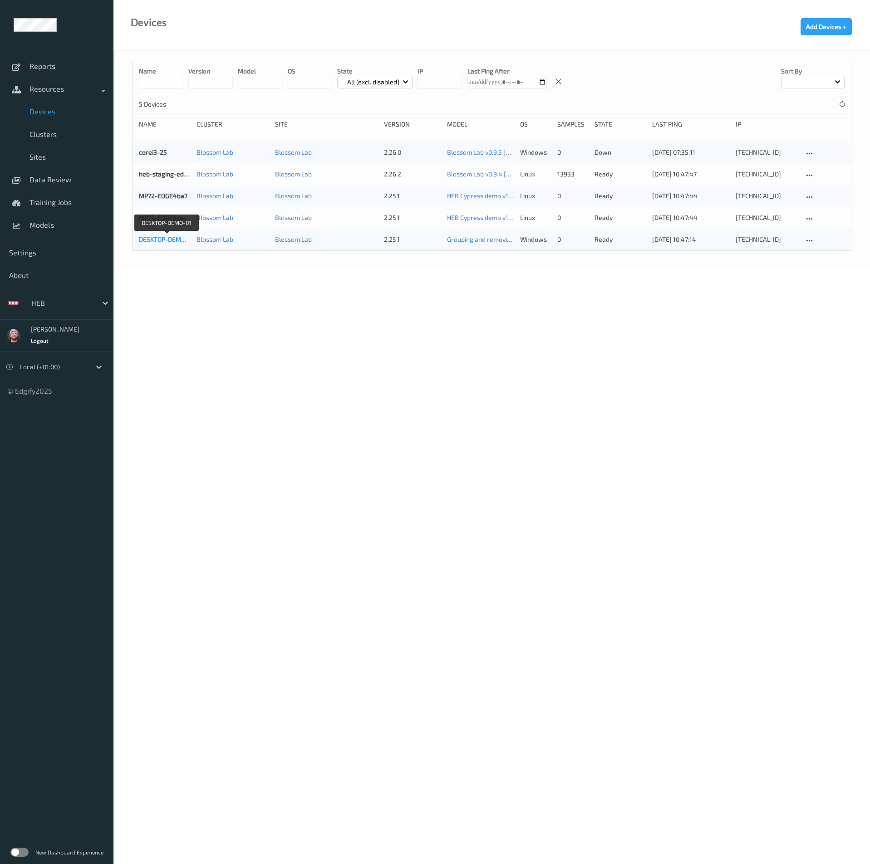
click at [172, 243] on link "DESKTOP-DEMO-01" at bounding box center [166, 239] width 55 height 8
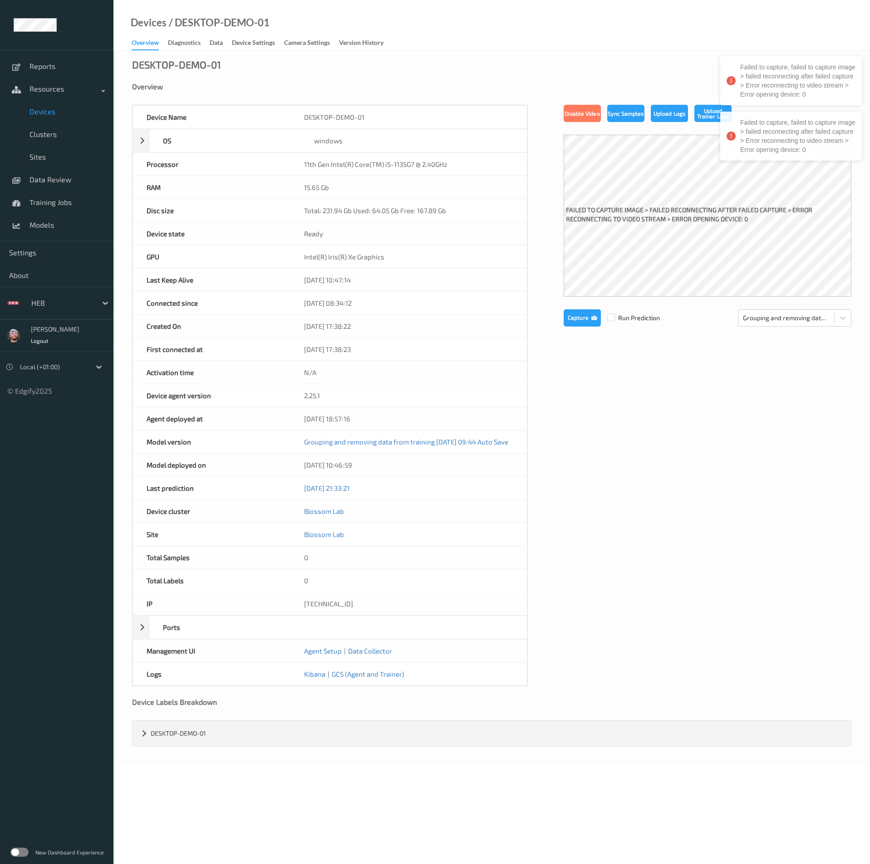
click at [177, 37] on link "Diagnostics" at bounding box center [189, 43] width 42 height 13
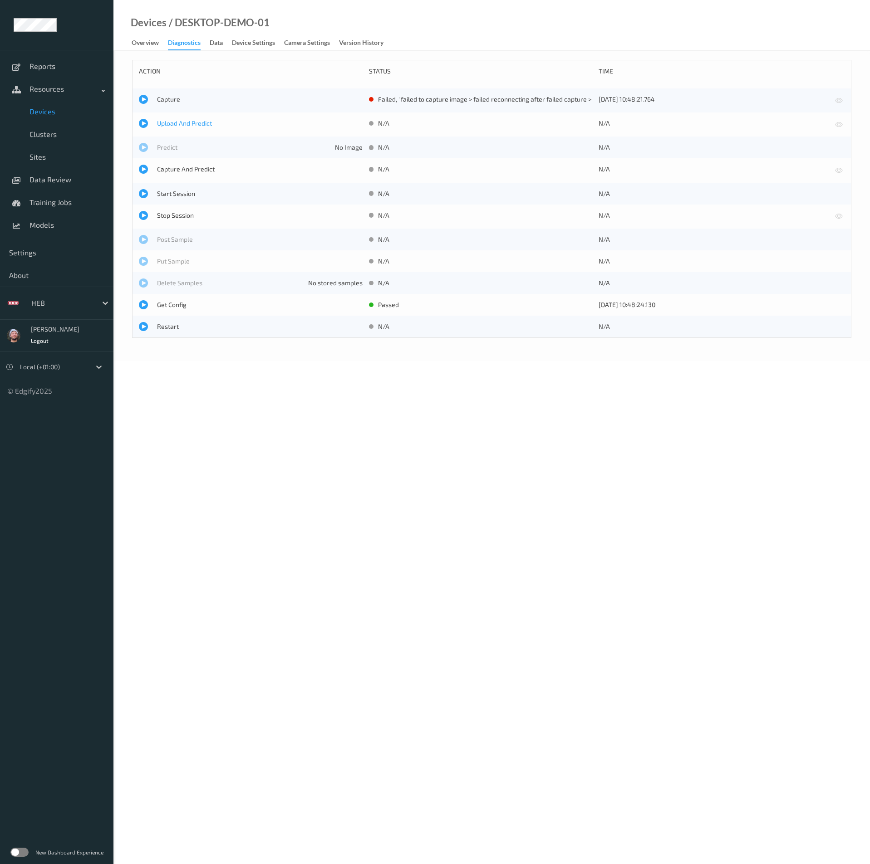
click at [177, 127] on span "Upload And Predict" at bounding box center [260, 123] width 206 height 9
